Goal: Find specific page/section: Find specific page/section

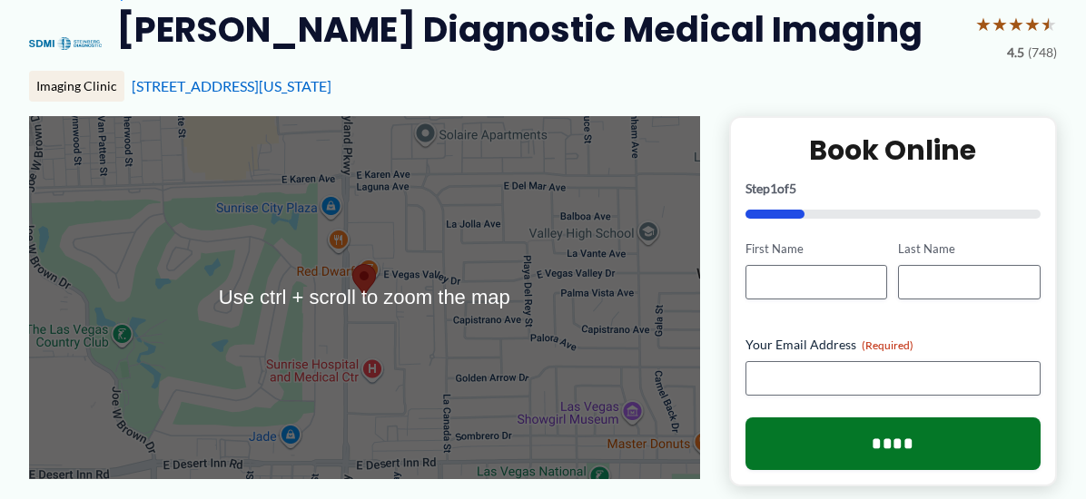
scroll to position [182, 0]
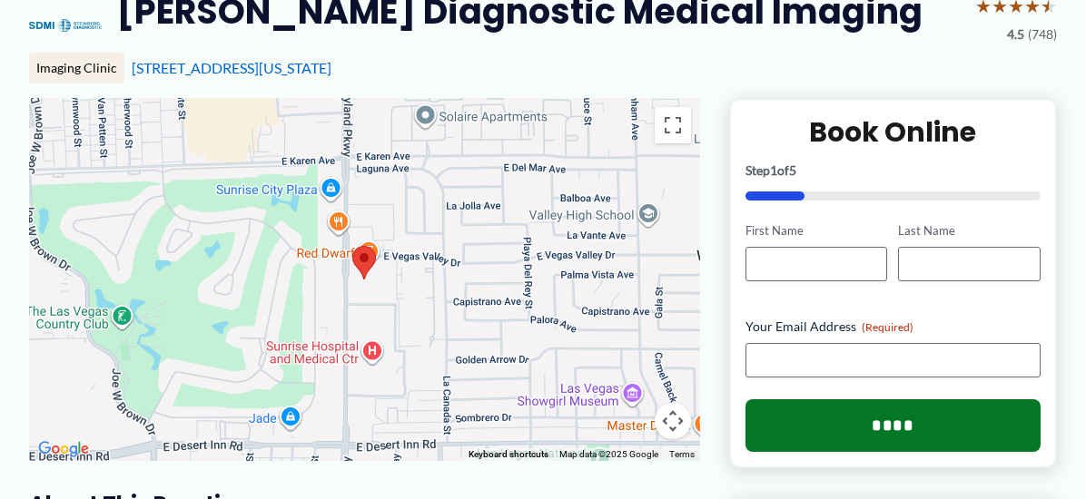
click at [662, 67] on div "[STREET_ADDRESS][US_STATE]" at bounding box center [594, 68] width 925 height 20
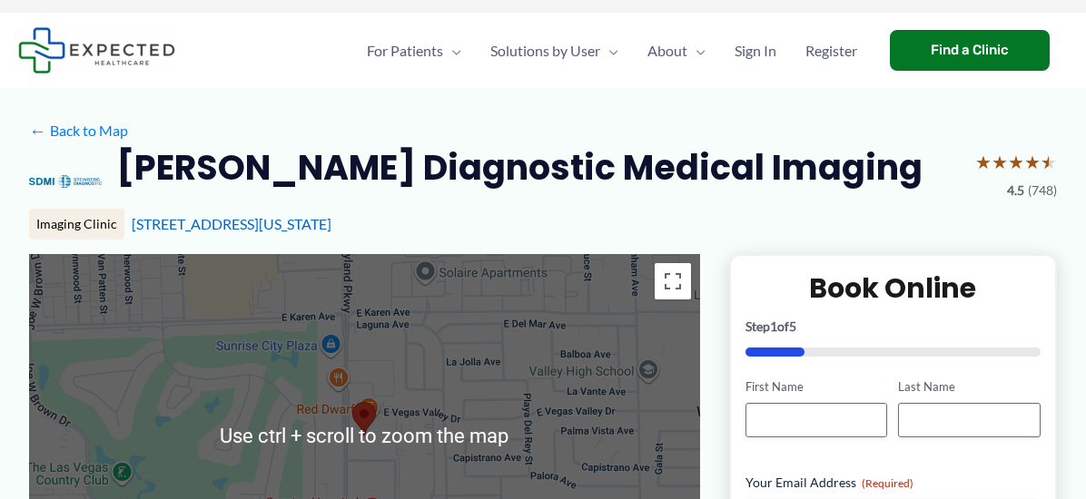
scroll to position [0, 0]
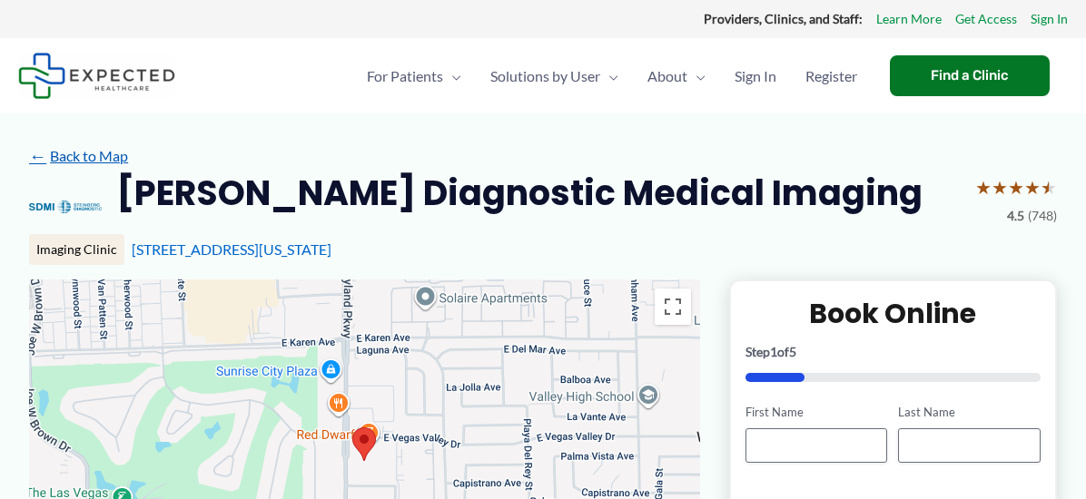
click at [96, 151] on link "← Back to Map" at bounding box center [78, 156] width 99 height 27
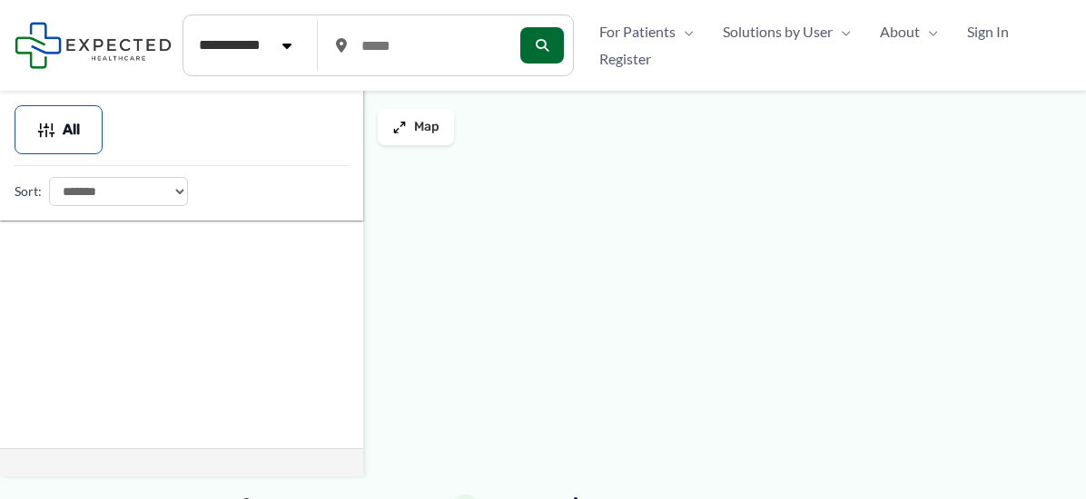
type input "*****"
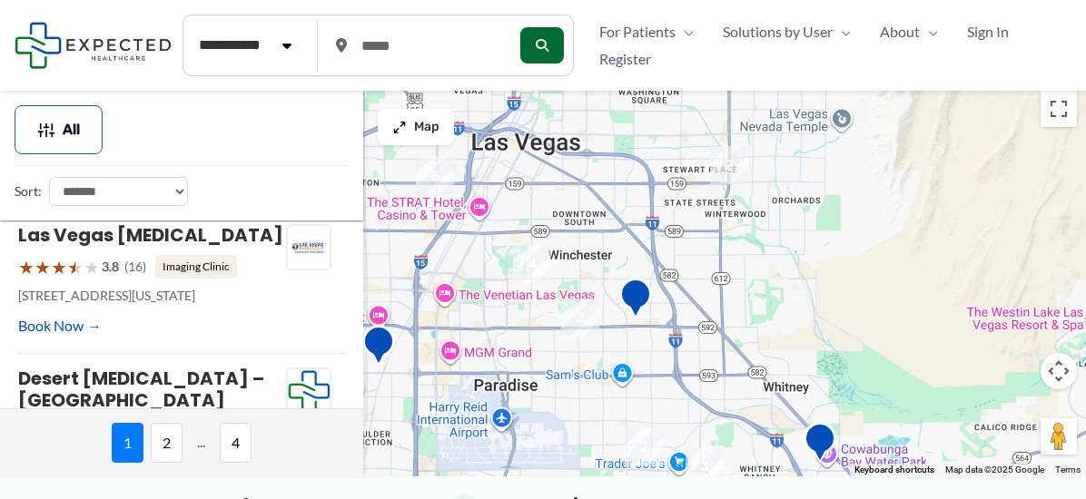
scroll to position [1184, 0]
